Goal: Task Accomplishment & Management: Use online tool/utility

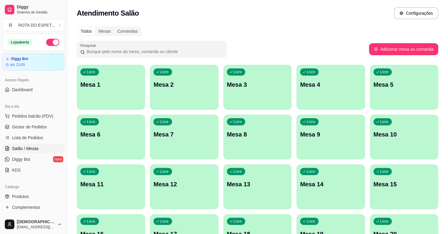
click at [379, 191] on div "Livre Mesa 15" at bounding box center [404, 183] width 68 height 38
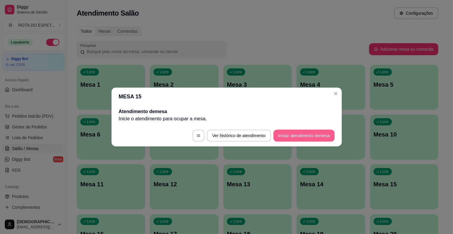
click at [305, 132] on button "Iniciar atendimento de mesa" at bounding box center [303, 135] width 61 height 12
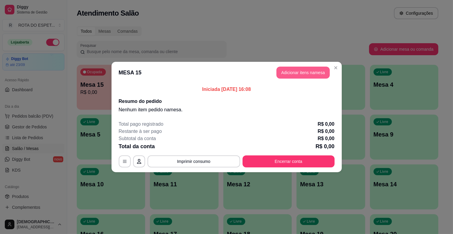
click at [293, 74] on button "Adicionar itens na mesa" at bounding box center [302, 73] width 53 height 12
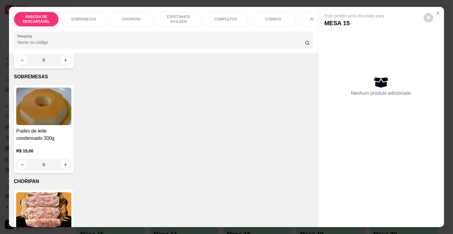
scroll to position [133, 0]
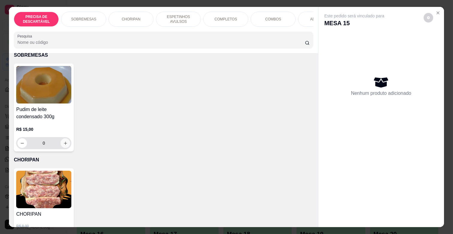
click at [63, 141] on icon "increase-product-quantity" at bounding box center [65, 143] width 4 height 4
type input "2"
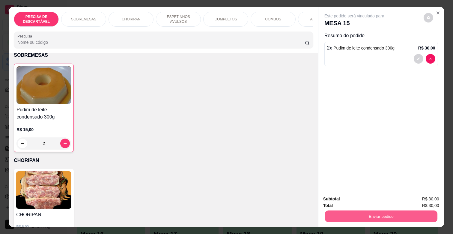
click at [377, 213] on button "Enviar pedido" at bounding box center [381, 216] width 112 height 12
click at [384, 198] on button "Não registrar e enviar pedido" at bounding box center [361, 198] width 62 height 11
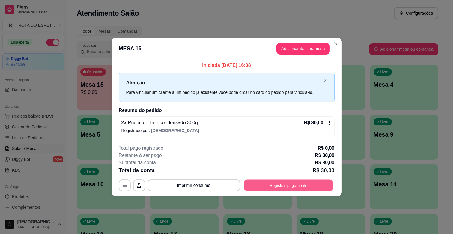
click at [265, 184] on button "Registrar pagamento" at bounding box center [288, 185] width 89 height 12
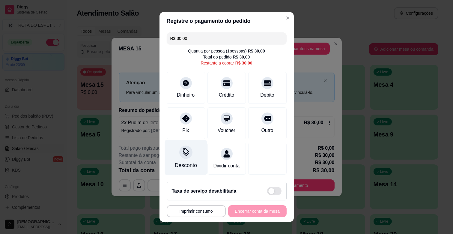
click at [187, 145] on div "Desconto" at bounding box center [186, 157] width 42 height 35
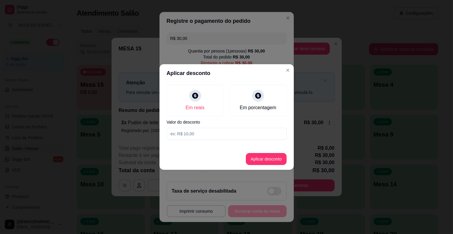
click at [190, 133] on input at bounding box center [227, 134] width 120 height 12
type input "5,00"
click at [265, 159] on button "Aplicar desconto" at bounding box center [266, 159] width 41 height 12
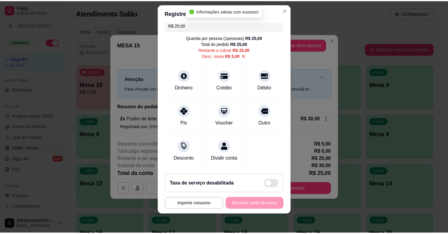
scroll to position [0, 0]
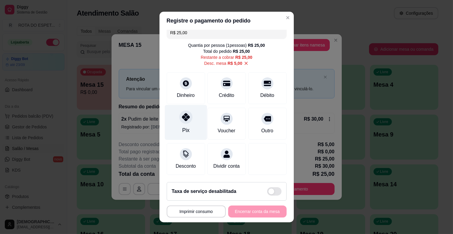
click at [186, 123] on div "Pix" at bounding box center [186, 122] width 42 height 35
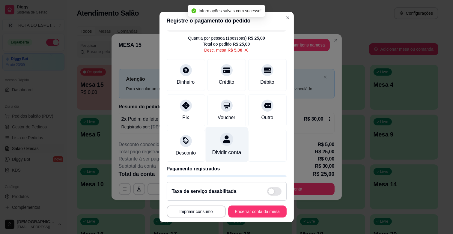
type input "R$ 0,00"
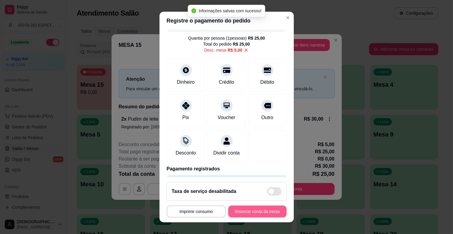
click at [239, 211] on button "Encerrar conta da mesa" at bounding box center [257, 211] width 58 height 12
